Goal: Check status

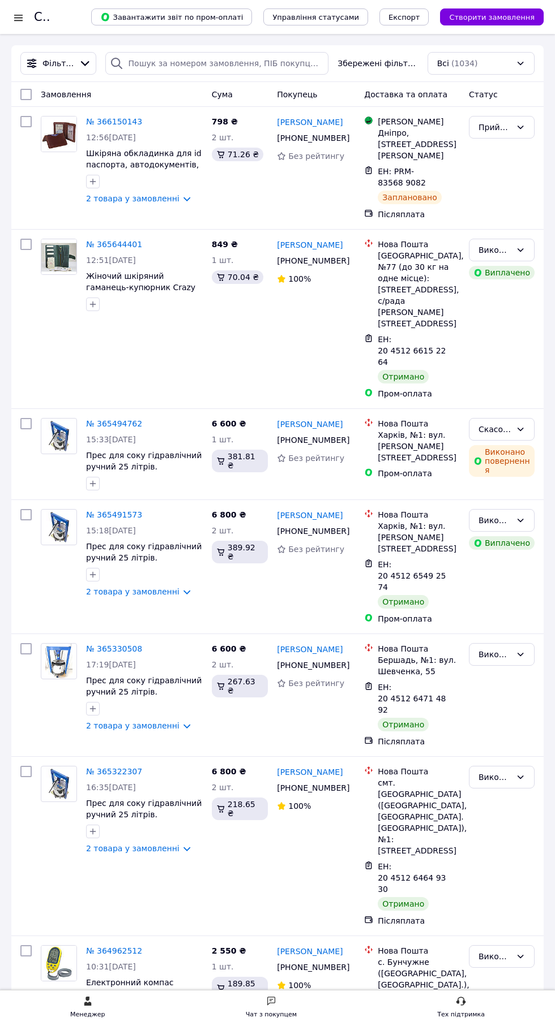
click at [16, 17] on div at bounding box center [18, 17] width 14 height 11
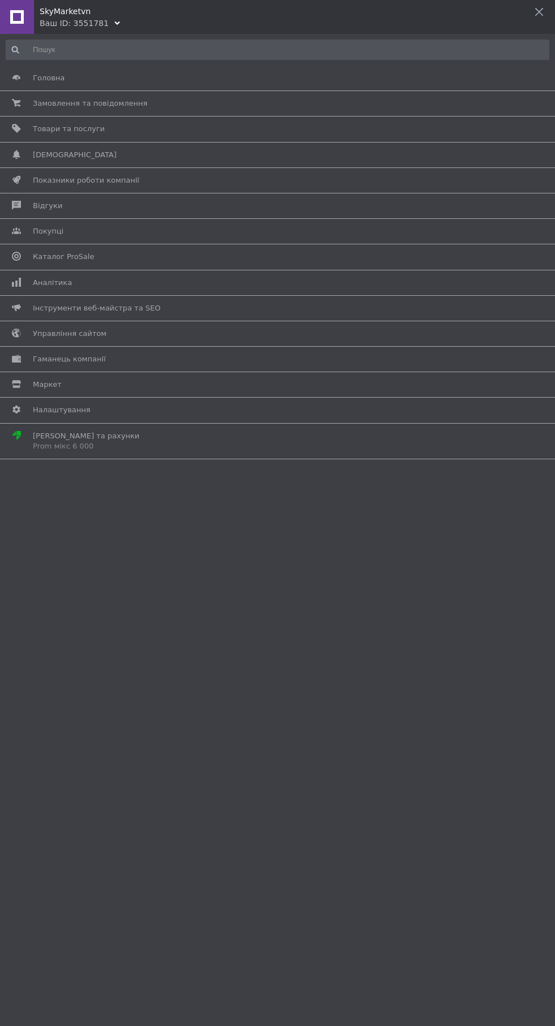
click at [28, 282] on span at bounding box center [16, 283] width 33 height 10
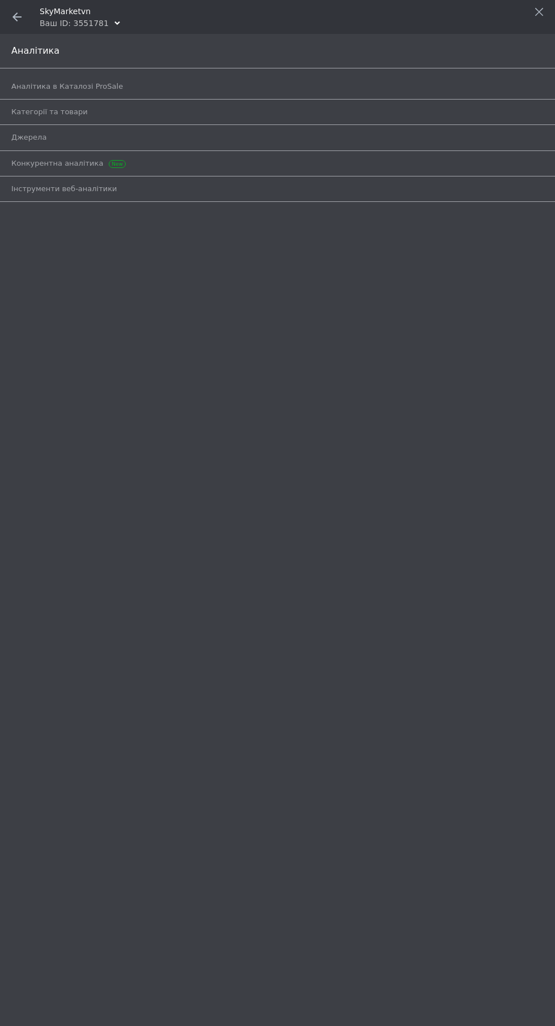
click at [26, 86] on span "Аналітика в Каталозі ProSale" at bounding box center [66, 86] width 111 height 10
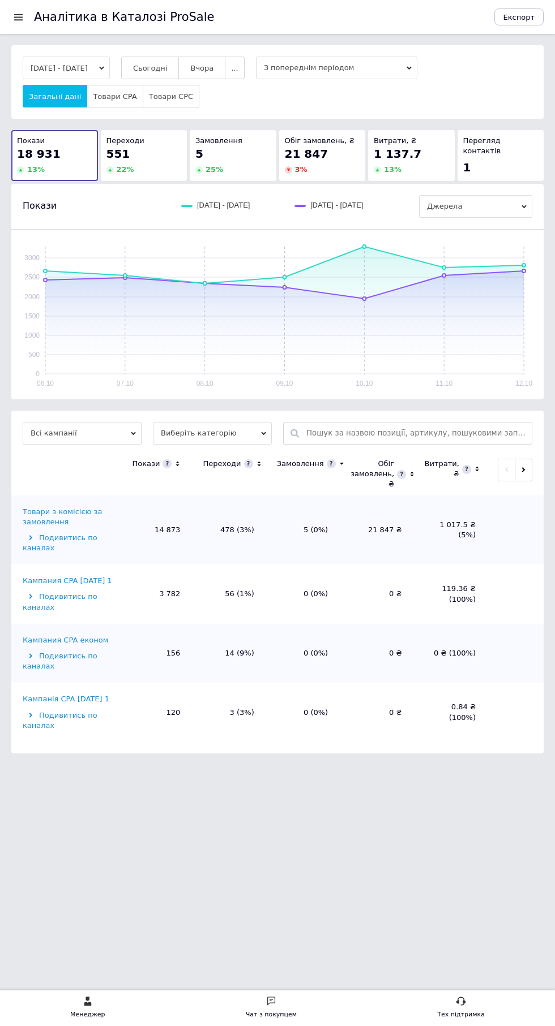
click at [167, 69] on span "Сьогодні" at bounding box center [150, 68] width 35 height 8
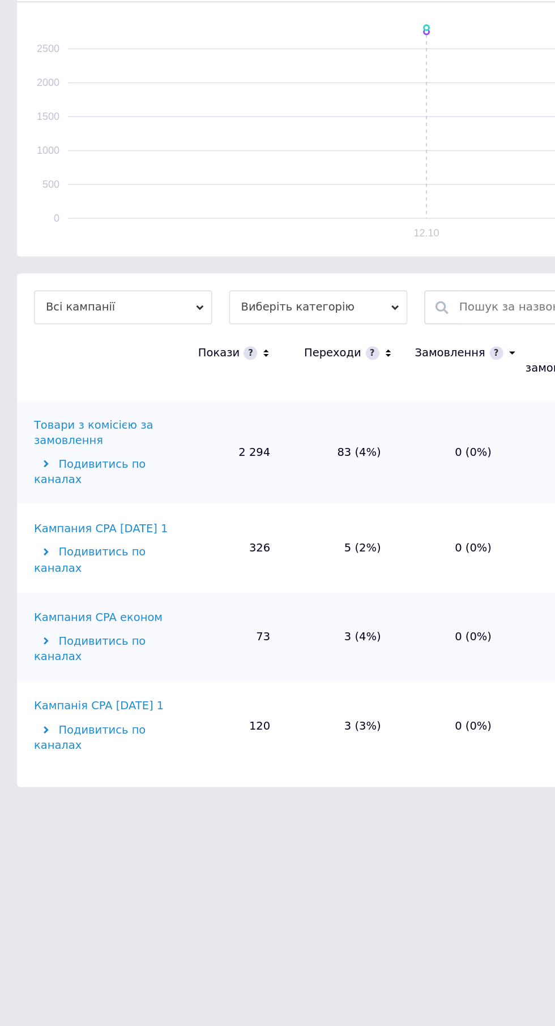
click at [48, 578] on div "Кампания CPA [DATE] 1" at bounding box center [67, 581] width 89 height 10
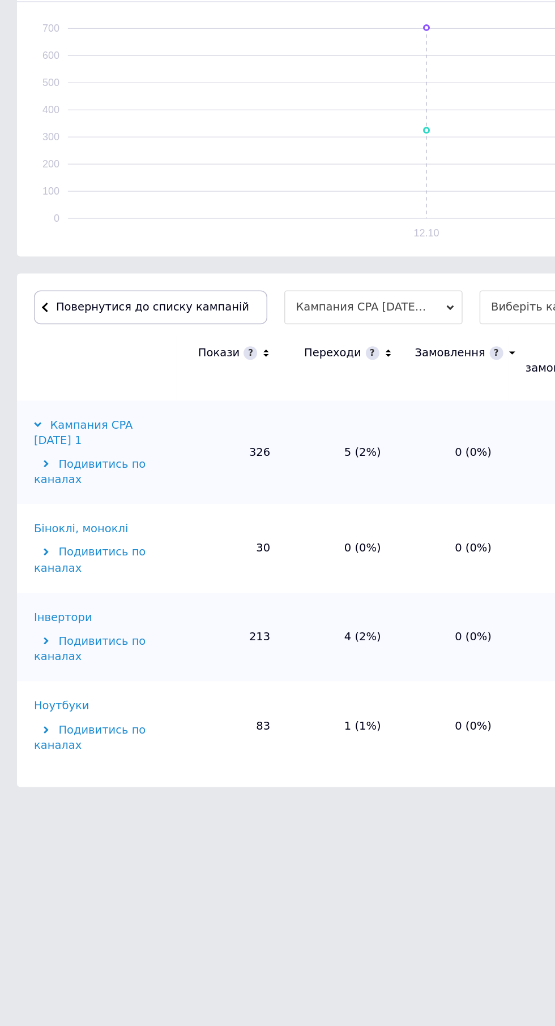
click at [29, 639] on div "Інвертори" at bounding box center [42, 640] width 38 height 10
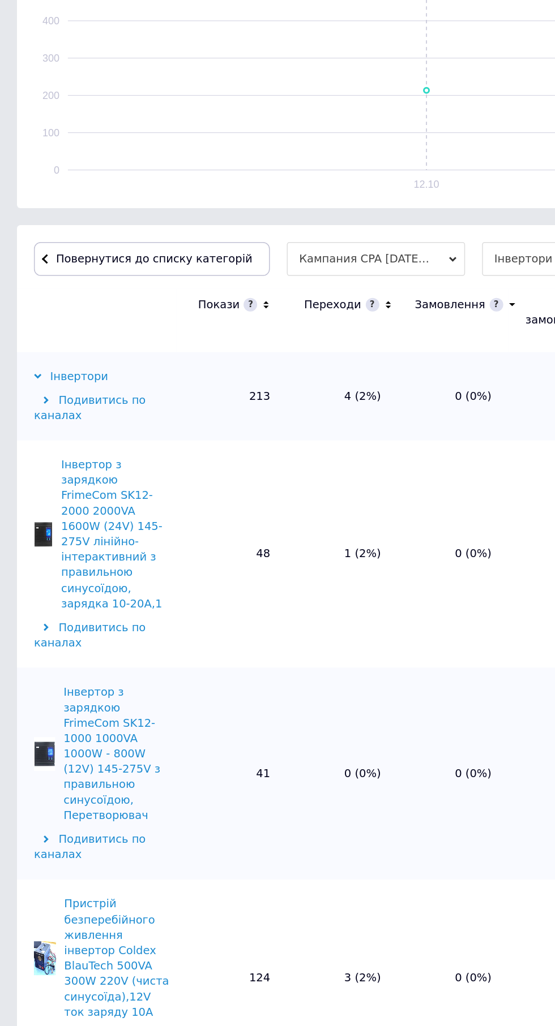
click at [35, 432] on span at bounding box center [36, 433] width 3 height 8
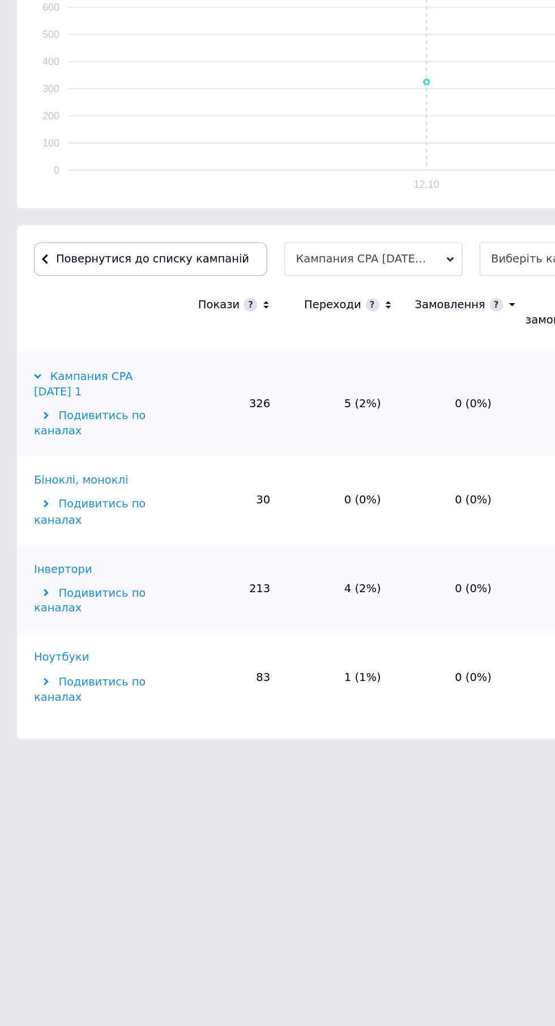
click at [45, 433] on span "Повернутися до списку кампаній" at bounding box center [101, 433] width 129 height 8
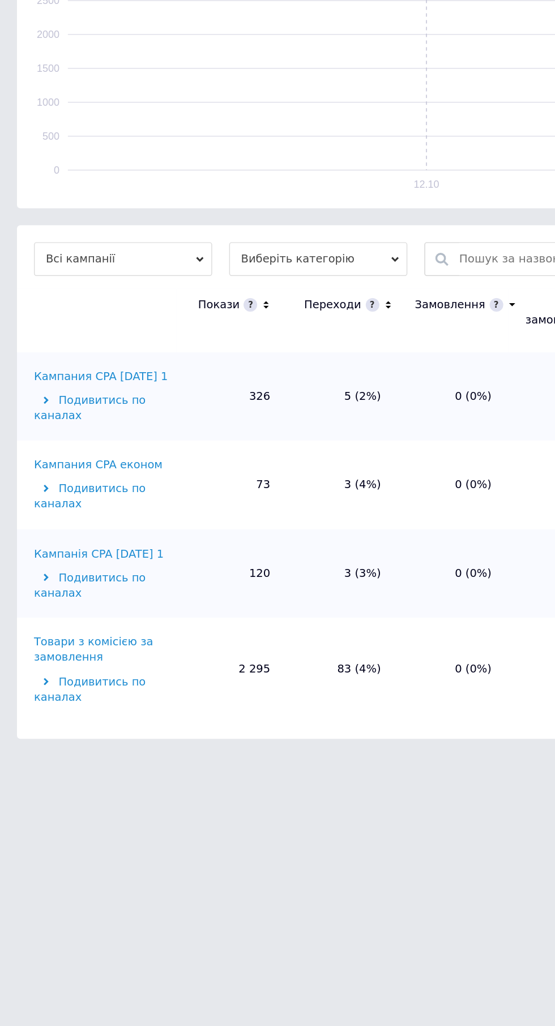
click at [48, 635] on div "Кампанія CPA [DATE] 1" at bounding box center [66, 630] width 87 height 10
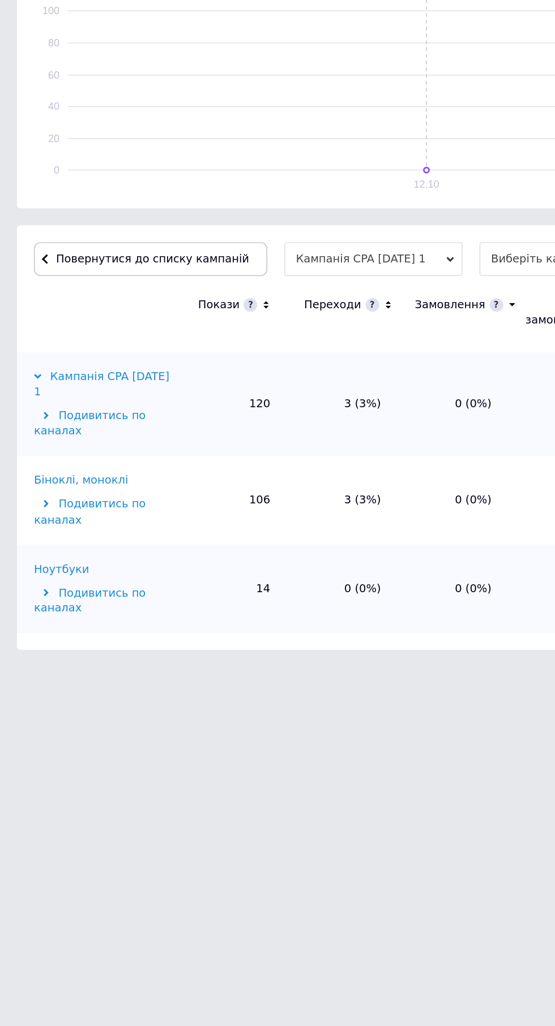
click at [36, 583] on div "Біноклі, моноклі" at bounding box center [54, 581] width 63 height 10
